Goal: Transaction & Acquisition: Purchase product/service

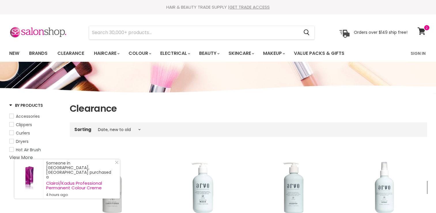
select select "created-descending"
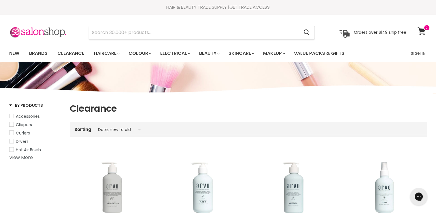
click at [26, 159] on link "View More" at bounding box center [21, 157] width 24 height 7
click at [39, 52] on link "Brands" at bounding box center [38, 53] width 27 height 12
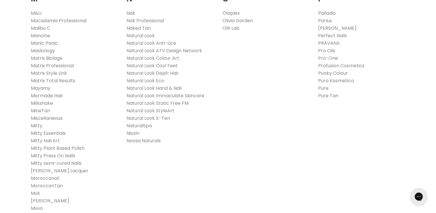
scroll to position [665, 0]
click at [39, 101] on link "Milkshake" at bounding box center [42, 103] width 22 height 7
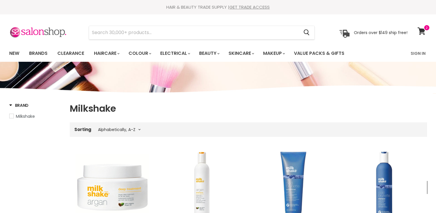
select select "title-ascending"
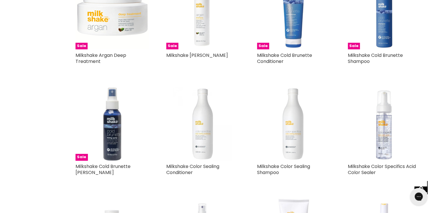
scroll to position [174, 0]
click at [200, 51] on div "Sale Milkshake Argan Shampoo Milkshake If you’re like us, you enjoy haircare pr…" at bounding box center [202, 23] width 85 height 105
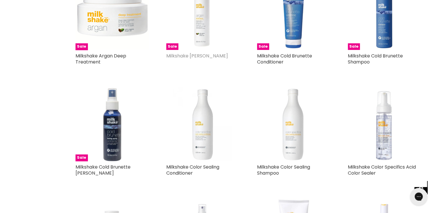
click at [197, 56] on link "Milkshake [PERSON_NAME]" at bounding box center [197, 55] width 62 height 7
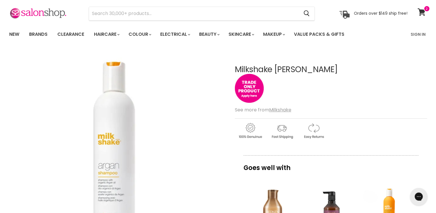
scroll to position [19, 0]
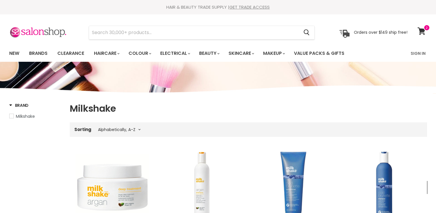
select select "title-ascending"
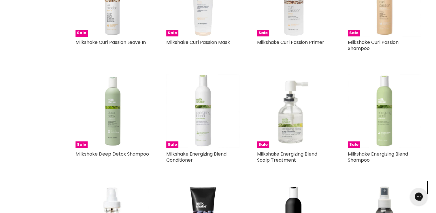
scroll to position [973, 0]
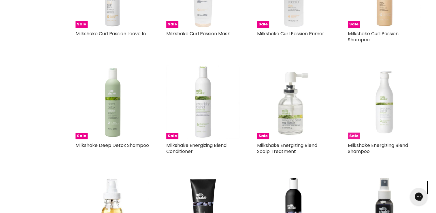
click at [385, 113] on img "Main content" at bounding box center [384, 101] width 73 height 73
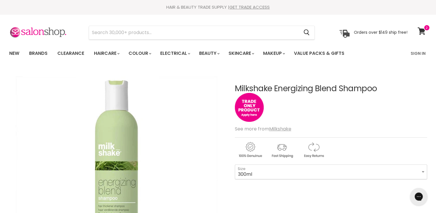
click at [270, 165] on select "300ml 1 Litre" at bounding box center [331, 171] width 192 height 14
click at [235, 164] on select "300ml 1 Litre" at bounding box center [331, 171] width 192 height 14
select select "1 Litre"
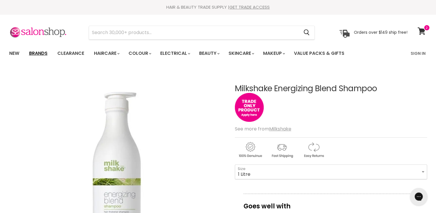
click at [38, 54] on link "Brands" at bounding box center [38, 53] width 27 height 12
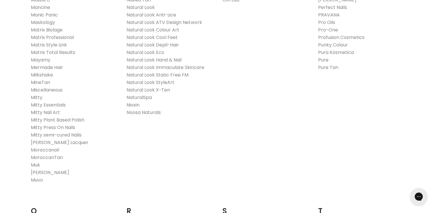
scroll to position [680, 0]
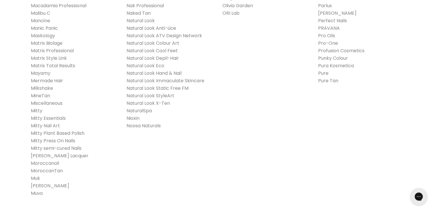
click at [144, 29] on link "Natural Look Anti-Lice" at bounding box center [151, 28] width 50 height 7
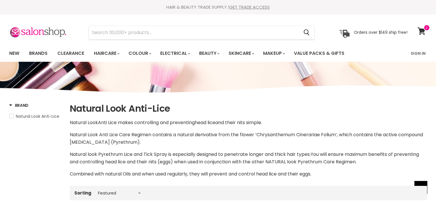
select select "manual"
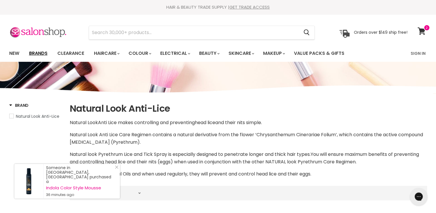
click at [39, 52] on link "Brands" at bounding box center [38, 53] width 27 height 12
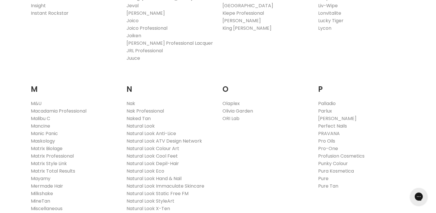
scroll to position [575, 0]
click at [139, 124] on link "Natural Look" at bounding box center [140, 125] width 28 height 7
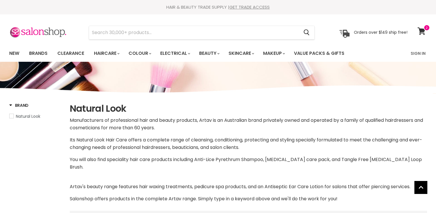
select select "manual"
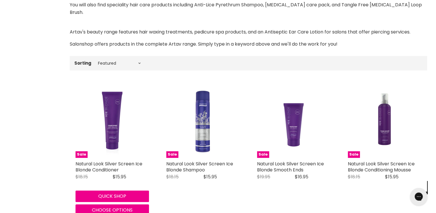
scroll to position [155, 0]
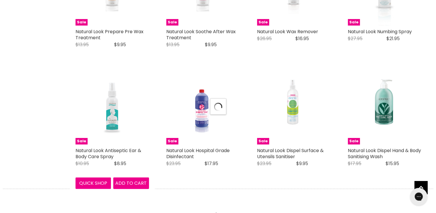
select select "manual"
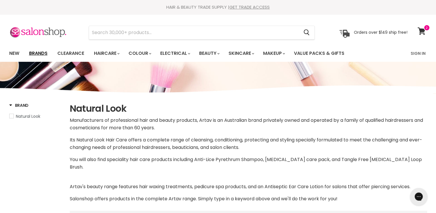
click at [43, 52] on link "Brands" at bounding box center [38, 53] width 27 height 12
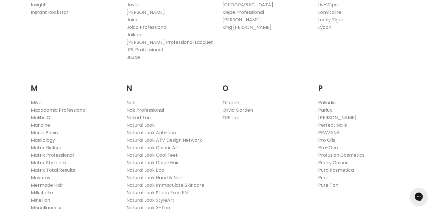
scroll to position [575, 0]
click at [130, 104] on link "Nak" at bounding box center [130, 103] width 9 height 7
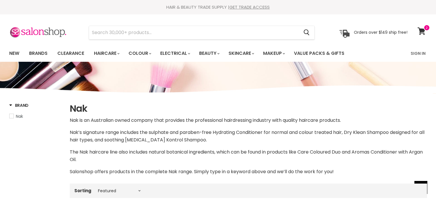
select select "manual"
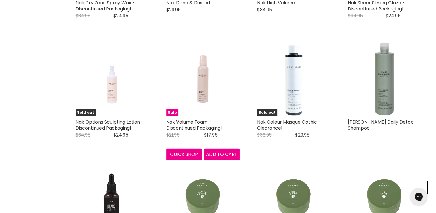
scroll to position [1137, 0]
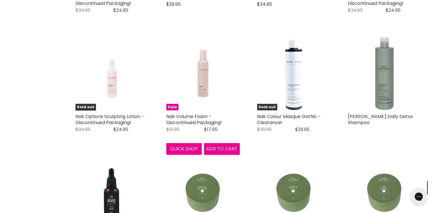
click at [198, 115] on link "Nak Volume Foam - Discontinued Packaging!" at bounding box center [194, 119] width 56 height 13
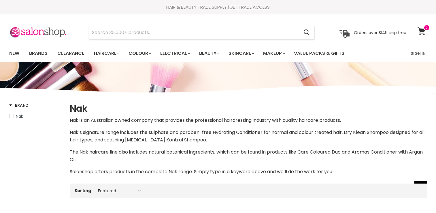
select select "manual"
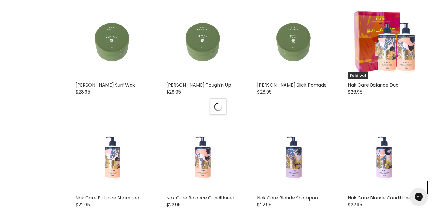
select select "manual"
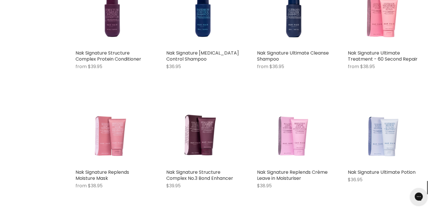
scroll to position [2776, 0]
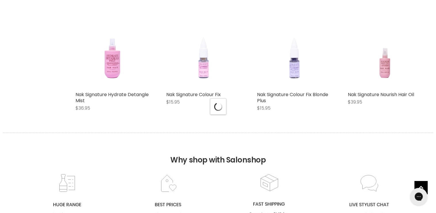
select select "manual"
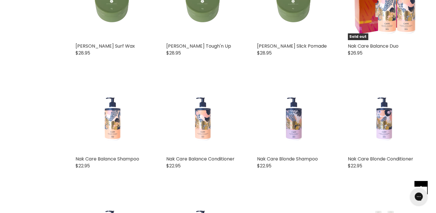
scroll to position [1439, 0]
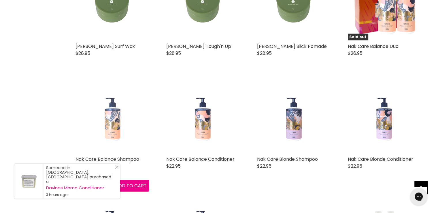
click at [111, 132] on img "Main content" at bounding box center [112, 115] width 18 height 73
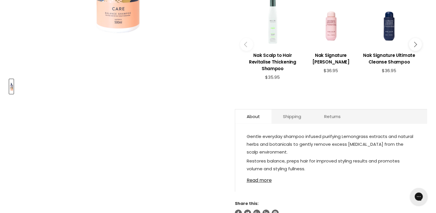
scroll to position [259, 0]
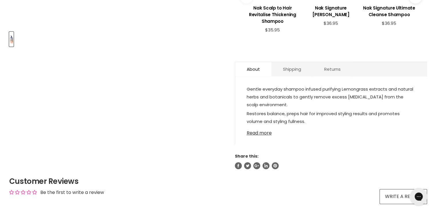
click at [261, 131] on link "Read more" at bounding box center [330, 131] width 169 height 9
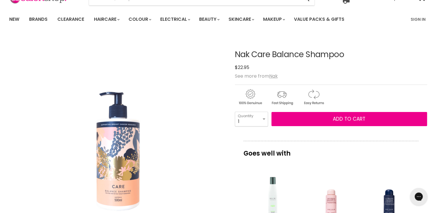
scroll to position [33, 0]
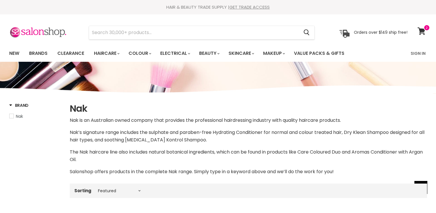
select select "manual"
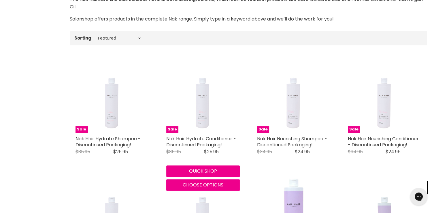
scroll to position [151, 0]
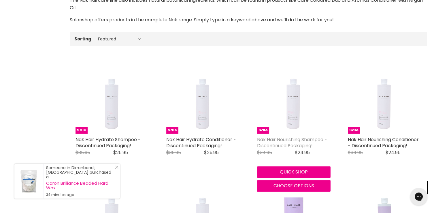
click at [276, 140] on link "Nak Hair Nourishing Shampoo - Discontinued Packaging!" at bounding box center [292, 142] width 70 height 13
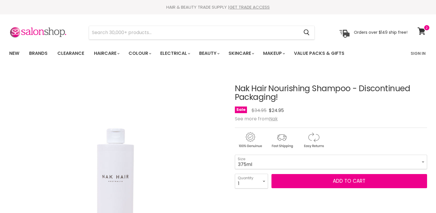
click at [269, 166] on select "375ml" at bounding box center [331, 161] width 192 height 14
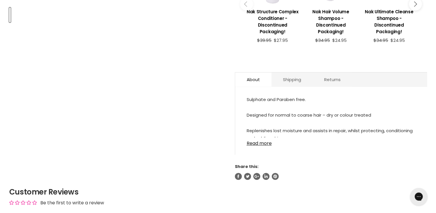
scroll to position [283, 0]
click at [268, 145] on link "Read more" at bounding box center [330, 140] width 169 height 9
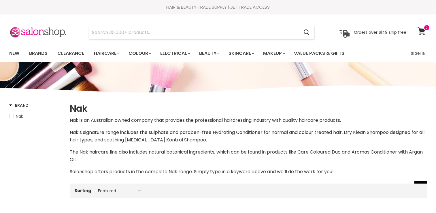
select select "manual"
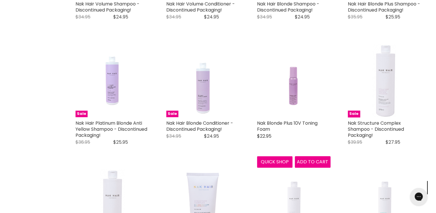
scroll to position [405, 0]
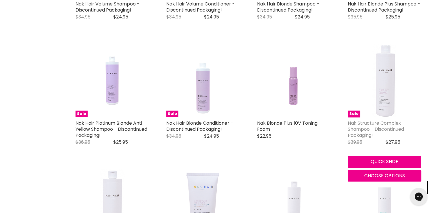
click at [377, 123] on link "Nak Structure Complex Shampoo - Discontinued Packaging!" at bounding box center [376, 128] width 56 height 19
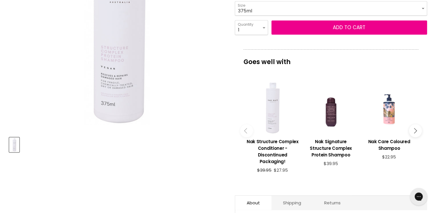
scroll to position [152, 0]
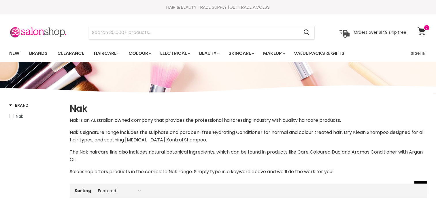
select select "manual"
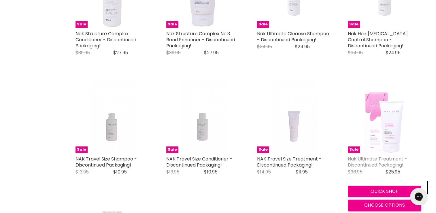
click at [369, 156] on link "Nak Ultimate Treatment - Discontinued Packaging!" at bounding box center [377, 161] width 59 height 13
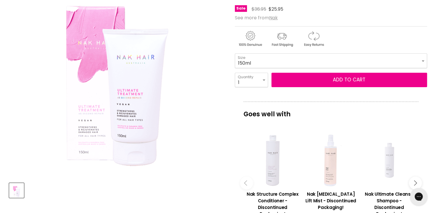
scroll to position [100, 0]
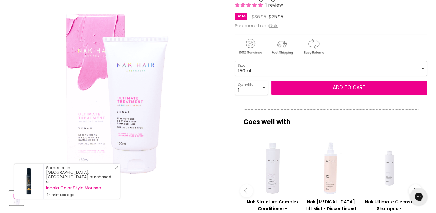
click at [267, 75] on select "150ml" at bounding box center [331, 68] width 192 height 14
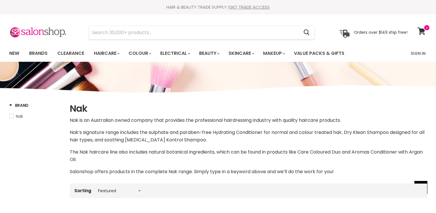
select select "manual"
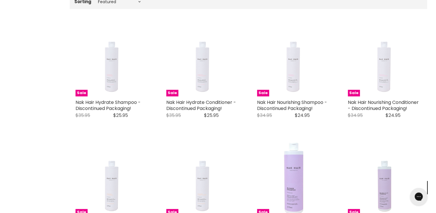
scroll to position [194, 0]
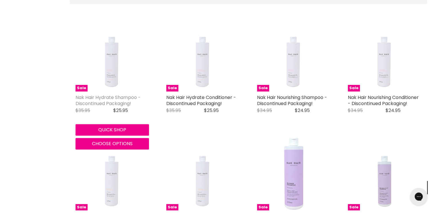
click at [115, 97] on link "Nak Hair Hydrate Shampoo - Discontinued Packaging!" at bounding box center [107, 100] width 65 height 13
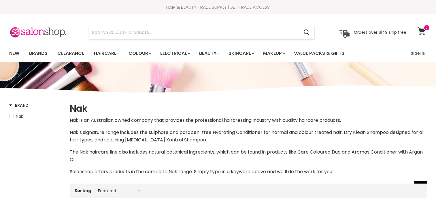
select select "manual"
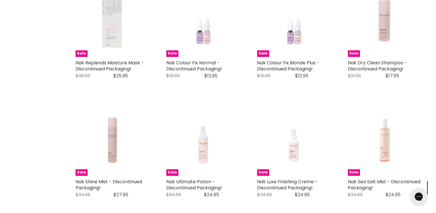
scroll to position [859, 0]
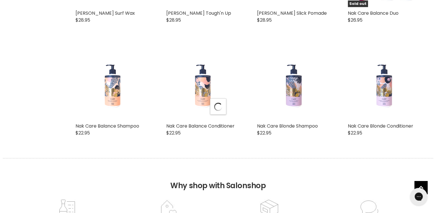
select select "manual"
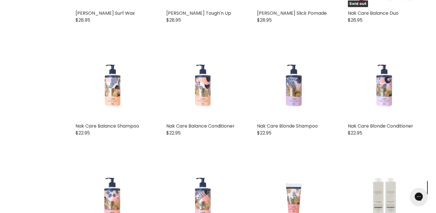
scroll to position [1496, 0]
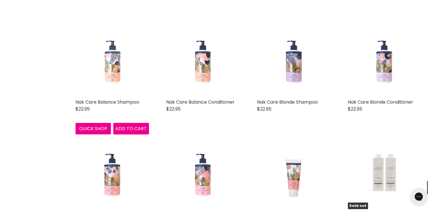
click at [105, 72] on img "Main content" at bounding box center [112, 58] width 18 height 73
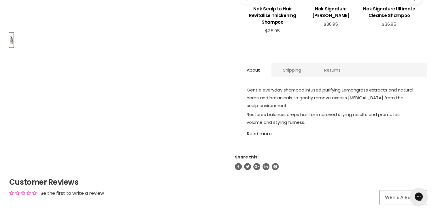
scroll to position [257, 0]
click at [252, 137] on link "Read more" at bounding box center [330, 132] width 169 height 9
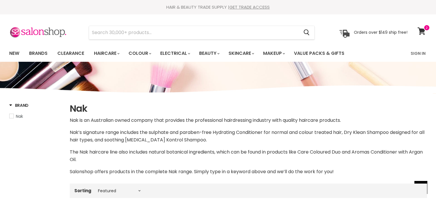
select select "manual"
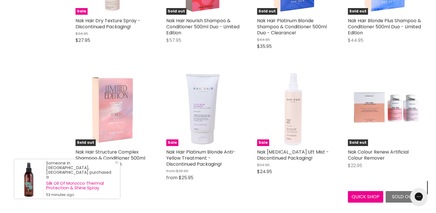
scroll to position [2080, 0]
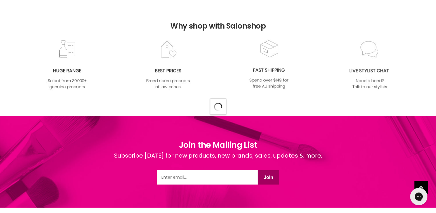
select select "manual"
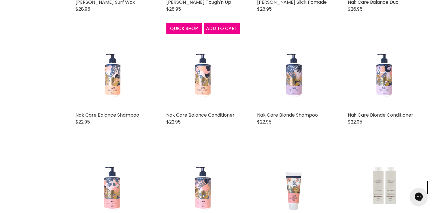
scroll to position [1483, 0]
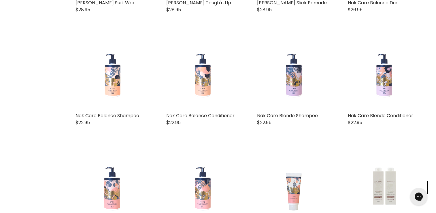
click at [129, 111] on div "Nak Care Balance Shampoo Nak $22.95 Gentle everyday shampoo infused purifying L…" at bounding box center [112, 83] width 85 height 107
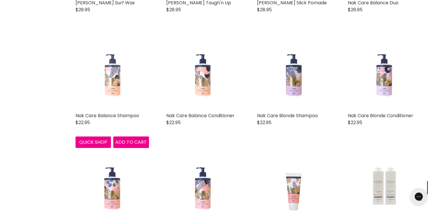
click at [107, 87] on img "Main content" at bounding box center [112, 72] width 18 height 73
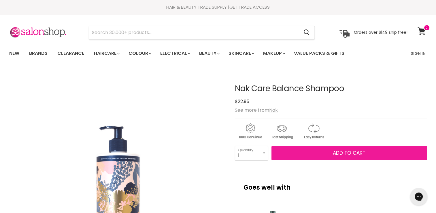
click at [339, 156] on span "Add to cart" at bounding box center [349, 152] width 33 height 7
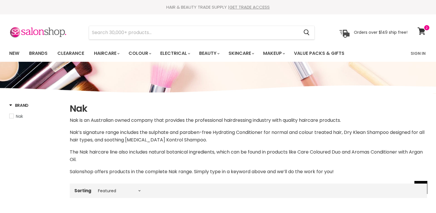
select select "manual"
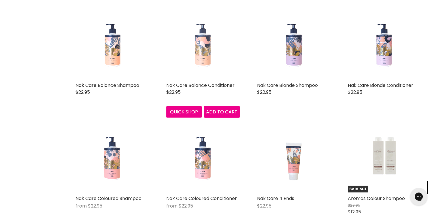
click at [207, 56] on img "Main content" at bounding box center [202, 42] width 17 height 73
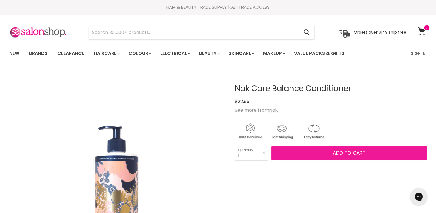
click at [333, 153] on span "Add to cart" at bounding box center [349, 152] width 33 height 7
